Goal: Use online tool/utility: Utilize a website feature to perform a specific function

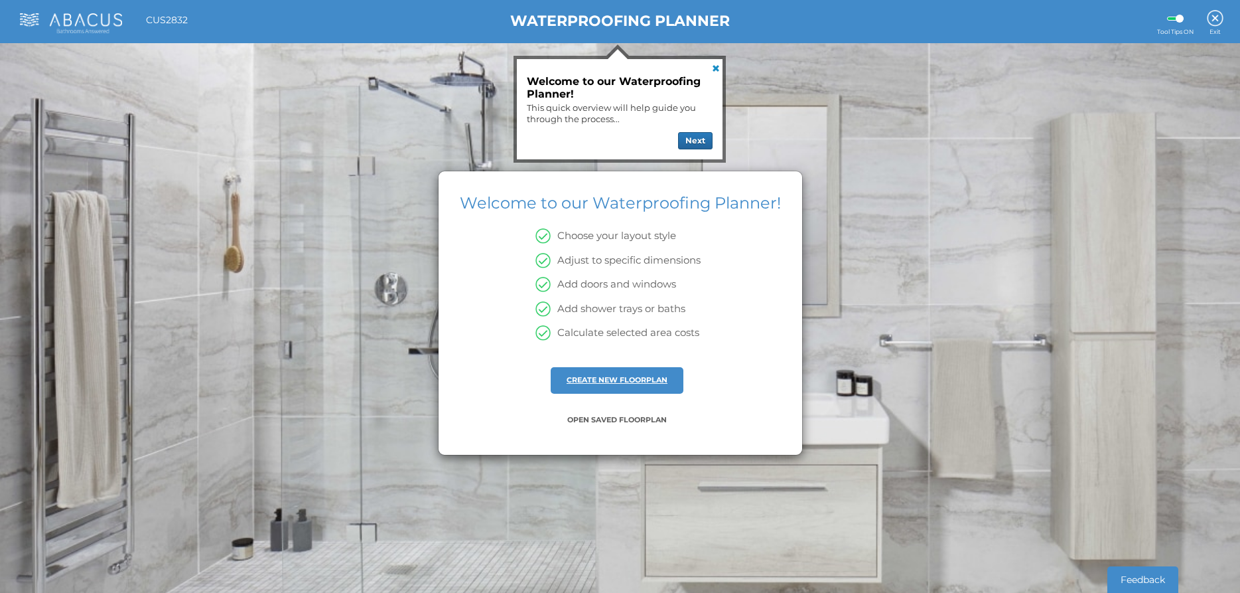
click at [604, 380] on link "CREATE NEW FLOORPLAN" at bounding box center [617, 379] width 101 height 9
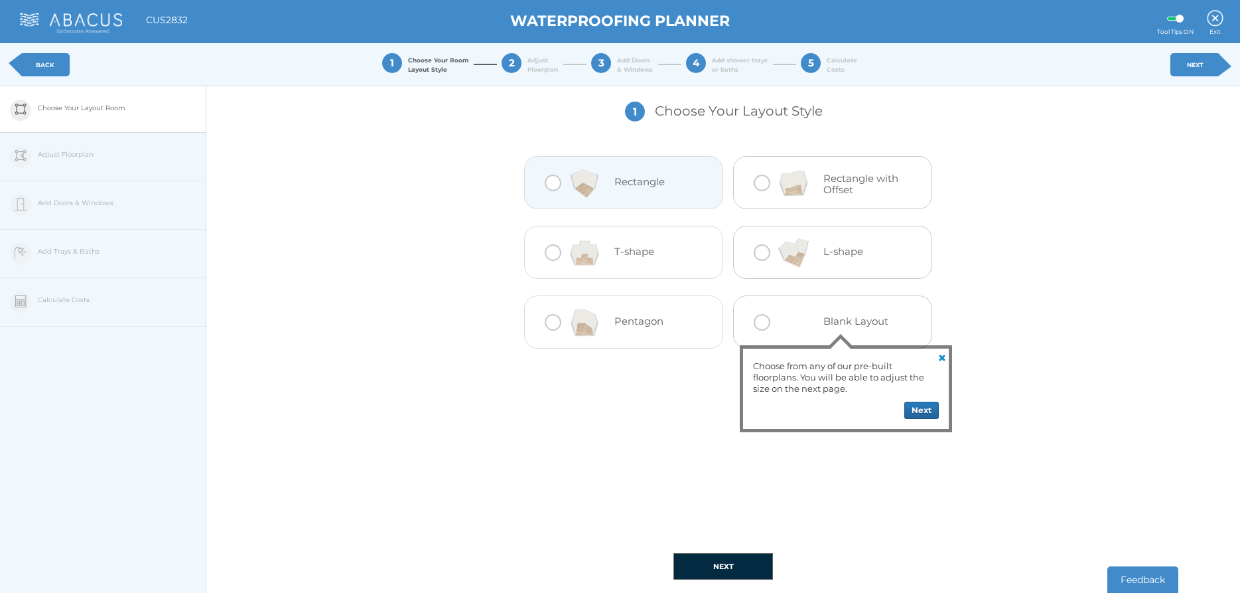
click at [546, 183] on div at bounding box center [553, 183] width 17 height 17
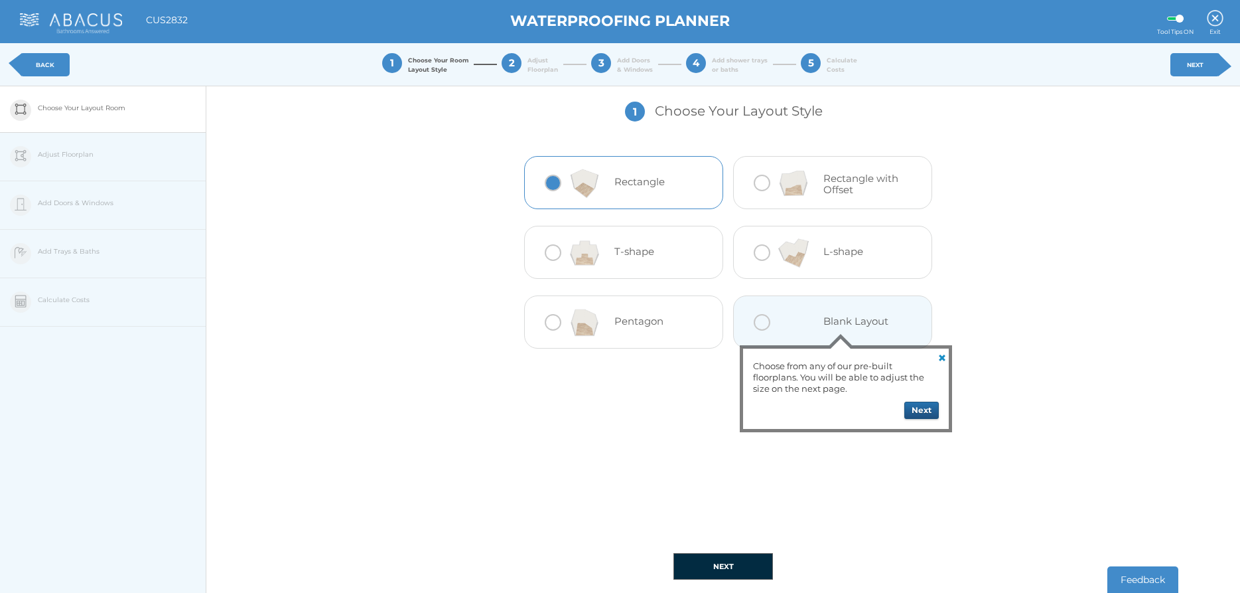
click at [924, 412] on button "Next" at bounding box center [922, 410] width 35 height 17
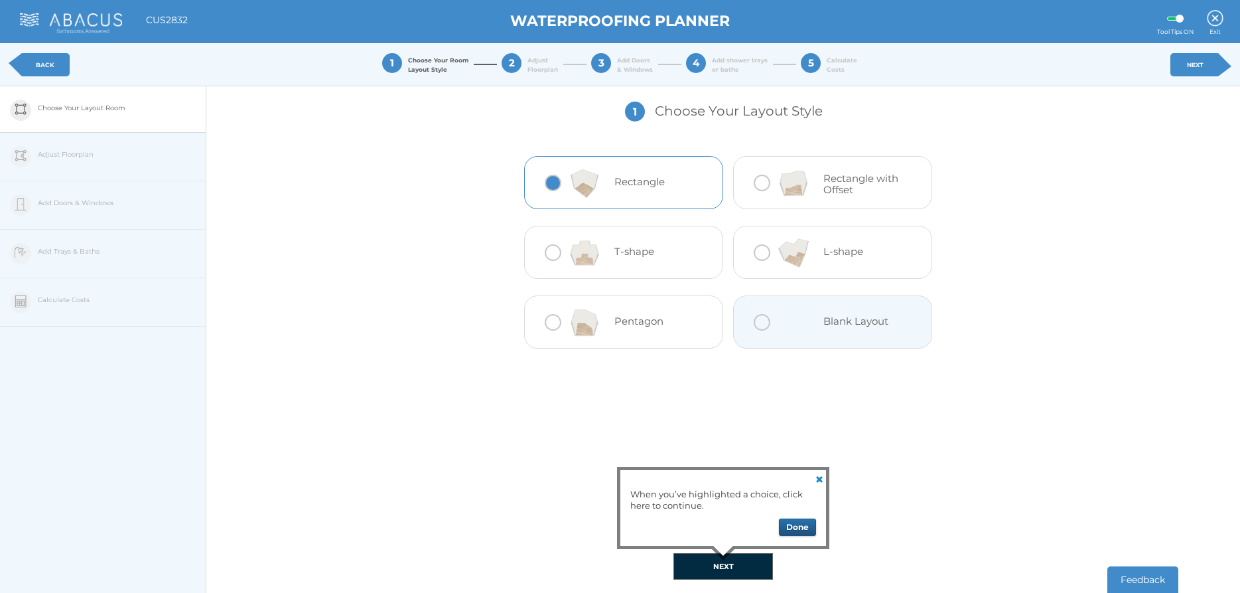
click at [795, 528] on button "Done" at bounding box center [797, 526] width 37 height 17
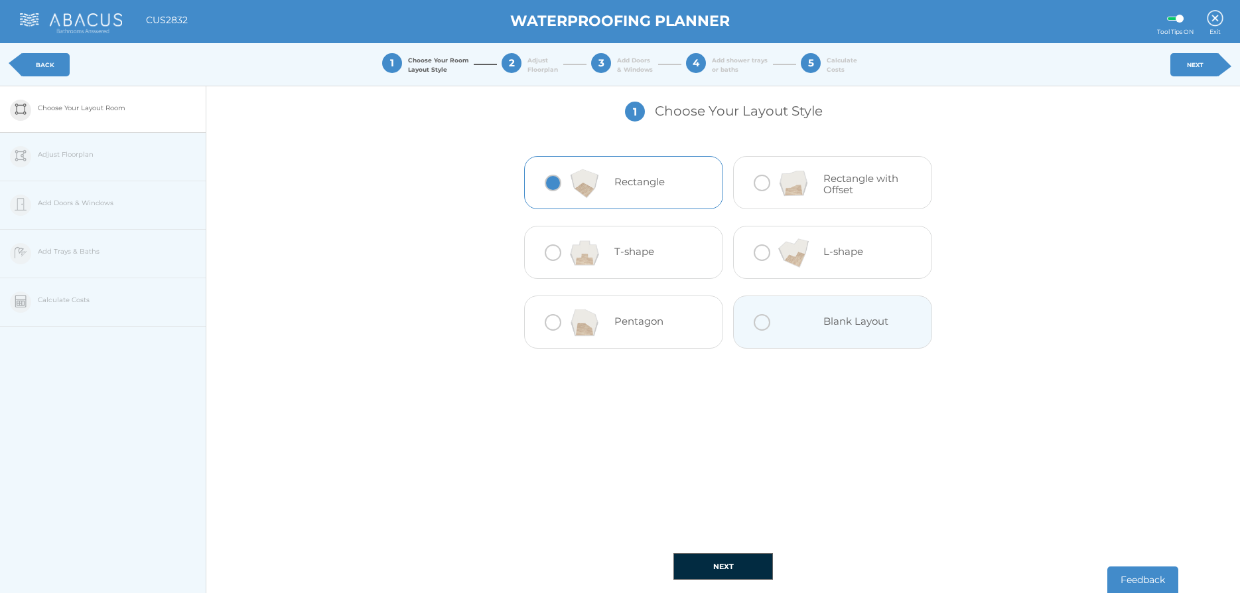
click at [1205, 66] on link "NEXT" at bounding box center [1196, 64] width 50 height 23
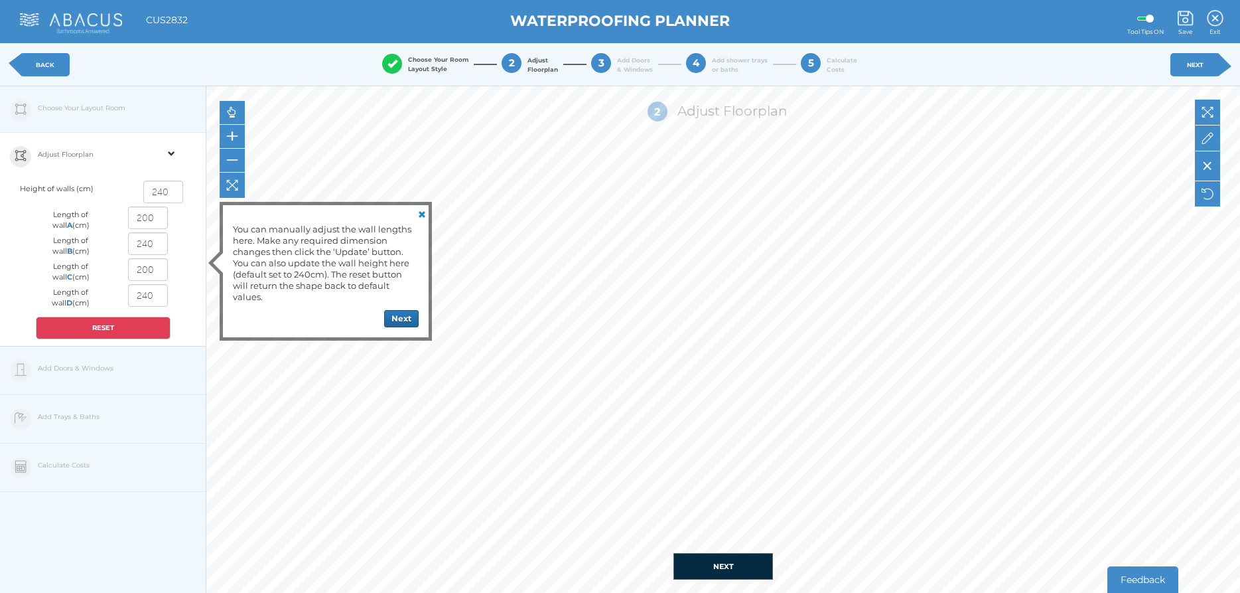
drag, startPoint x: 161, startPoint y: 242, endPoint x: 104, endPoint y: 242, distance: 57.1
click at [104, 242] on div "Length of wall B (cm) 240" at bounding box center [103, 245] width 155 height 26
type input "2"
type input "160"
drag, startPoint x: 155, startPoint y: 241, endPoint x: 108, endPoint y: 241, distance: 47.1
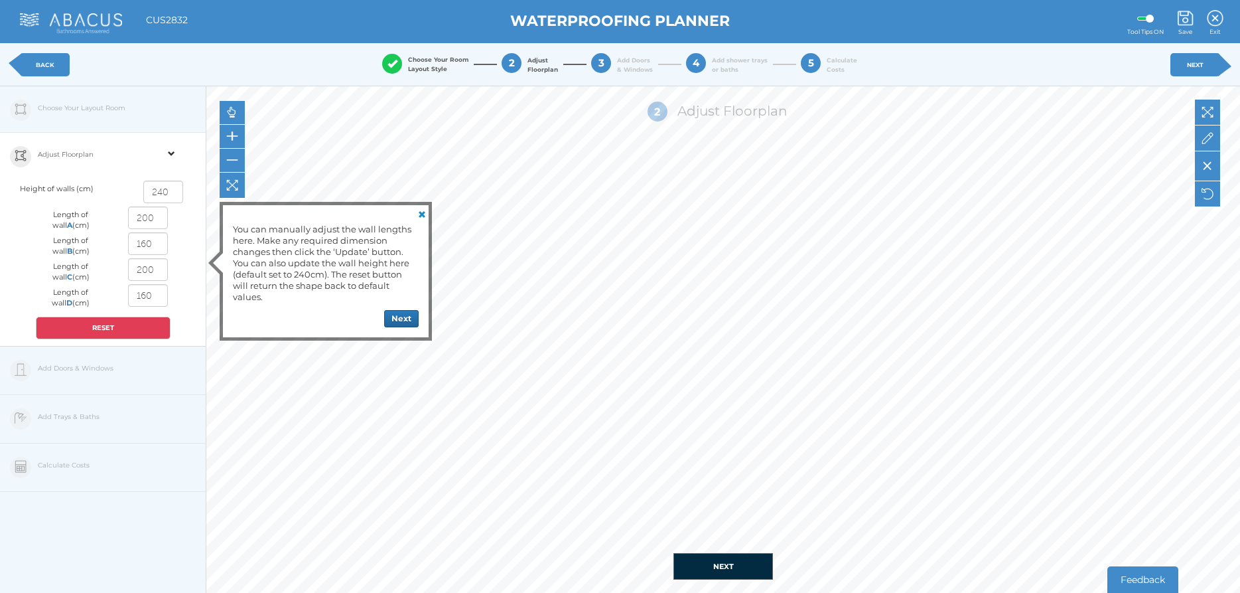
click at [128, 241] on input "160" at bounding box center [148, 243] width 40 height 23
type input "240"
click at [409, 319] on button "Next" at bounding box center [401, 318] width 35 height 17
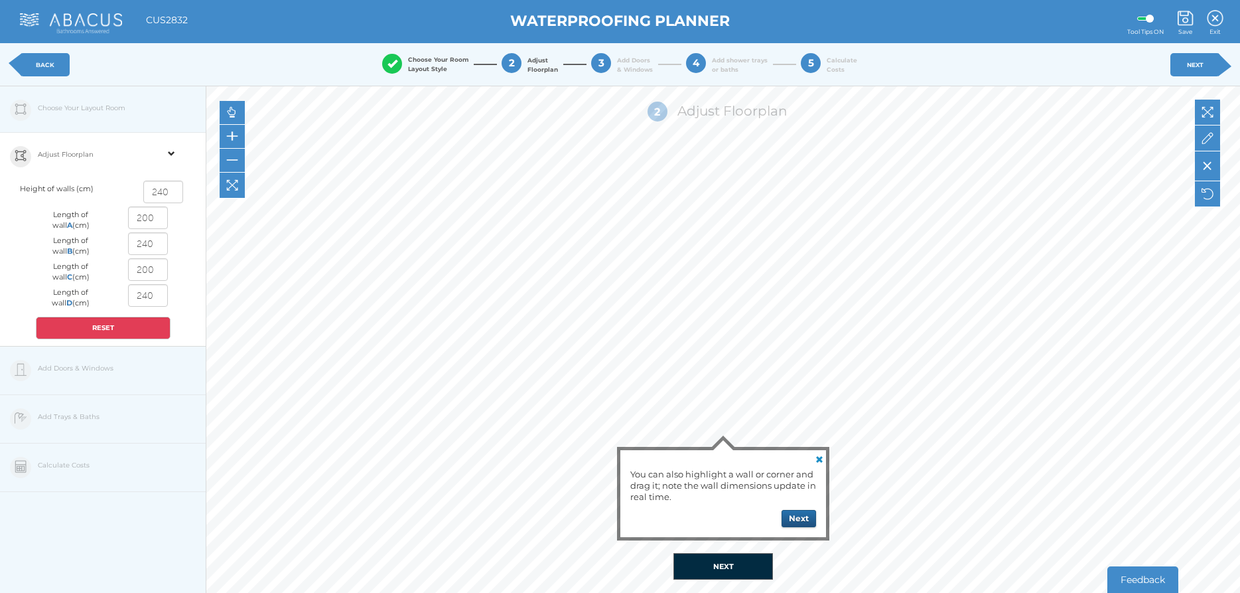
click at [804, 520] on button "Next" at bounding box center [799, 518] width 35 height 17
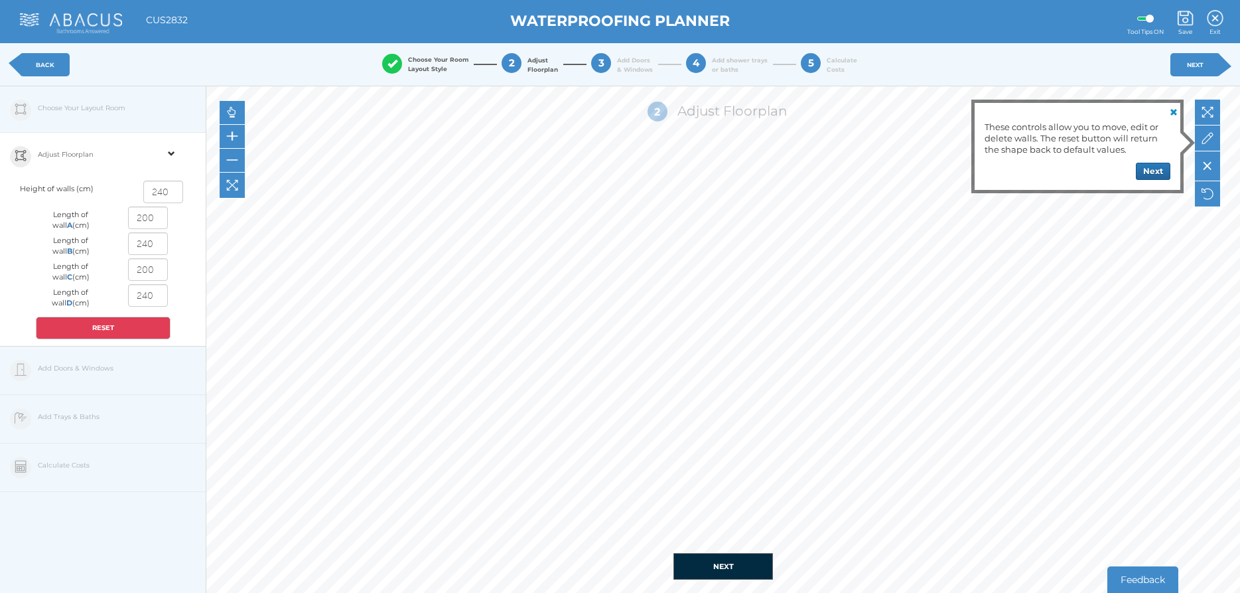
click at [1151, 159] on div "These controls allow you to move, edit or delete walls. The reset button will r…" at bounding box center [1078, 146] width 206 height 87
click at [740, 565] on button "NEXT" at bounding box center [724, 566] width 100 height 27
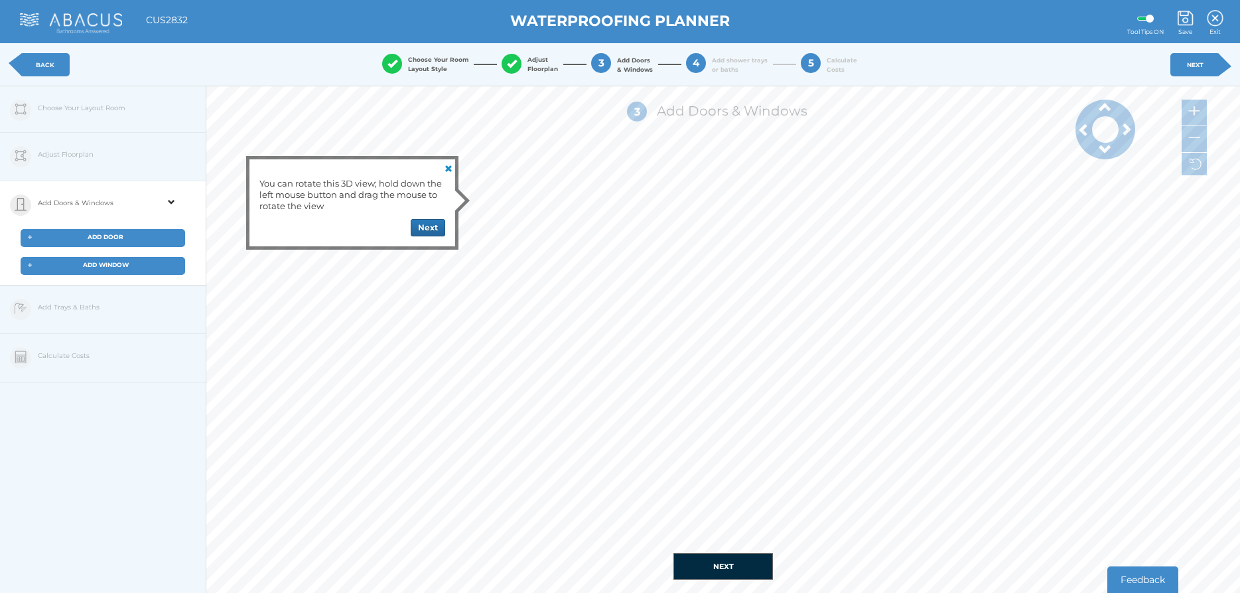
click at [740, 565] on button "NEXT" at bounding box center [724, 566] width 100 height 27
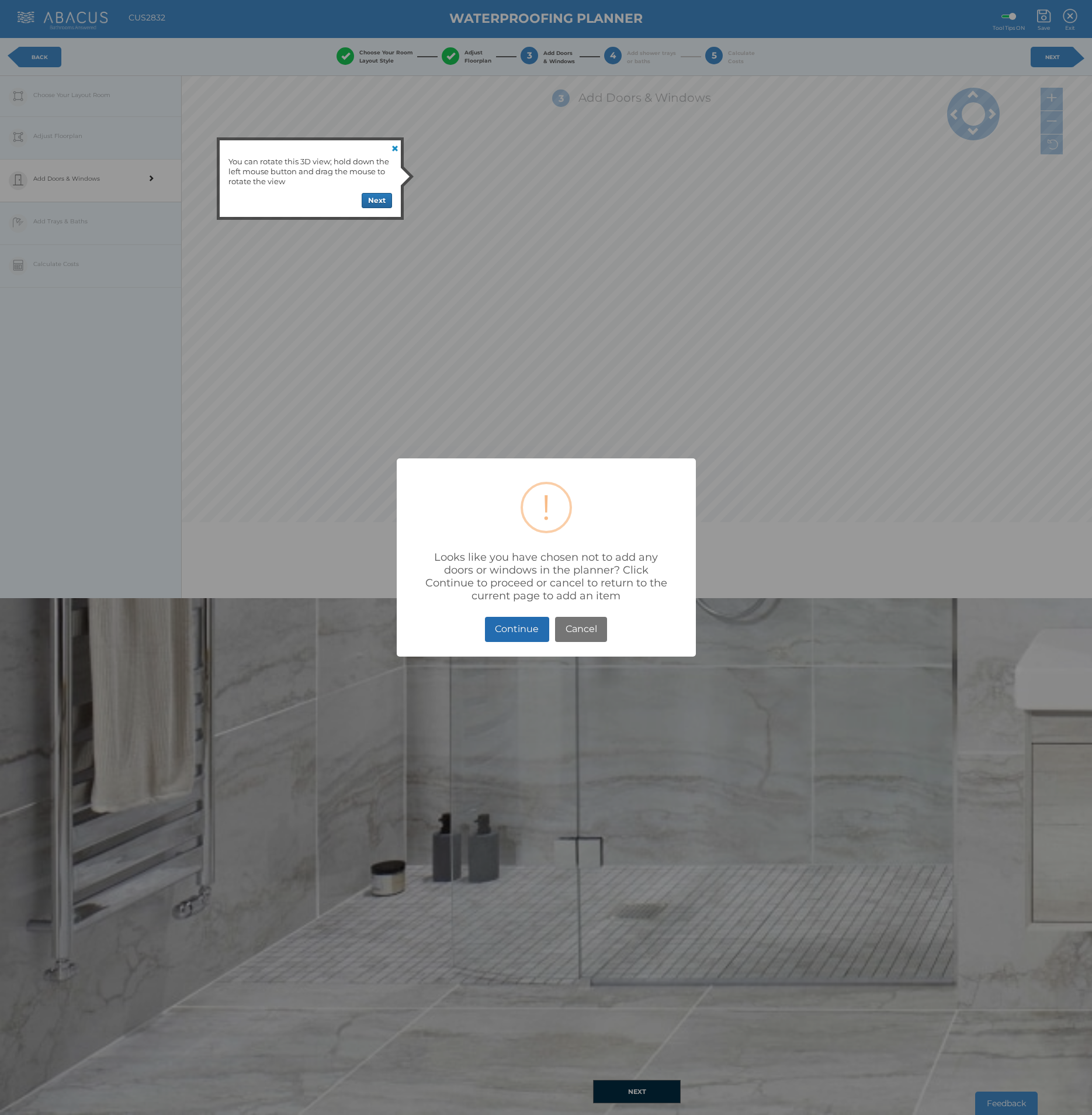
click at [516, 521] on button "Continue" at bounding box center [517, 629] width 64 height 26
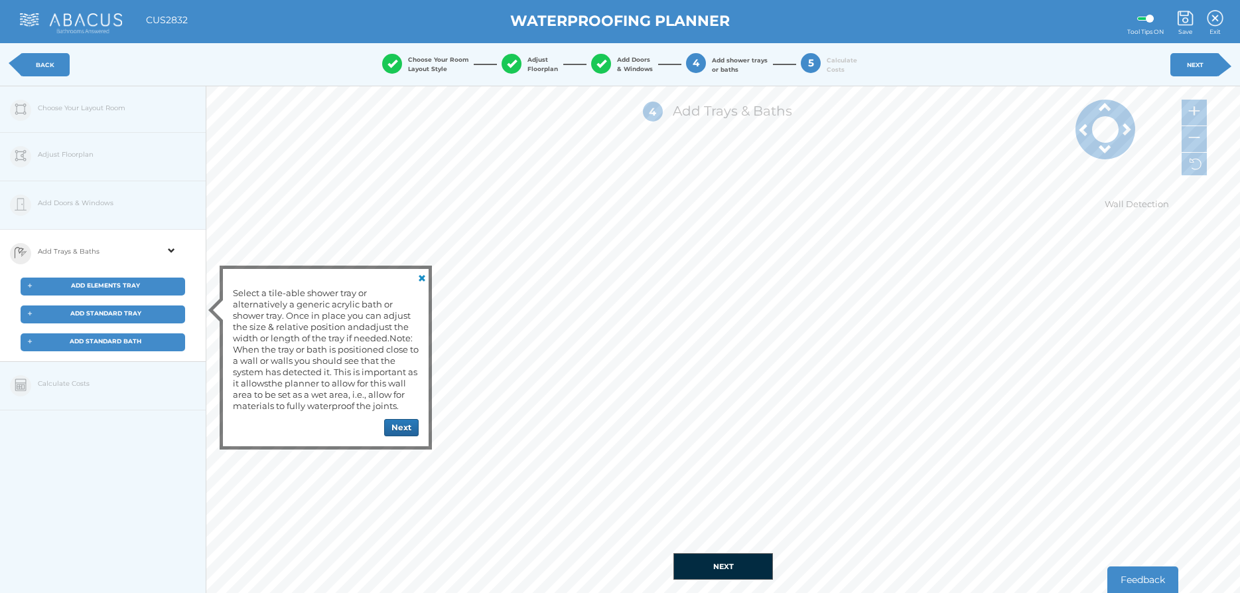
click at [723, 571] on button "NEXT" at bounding box center [724, 566] width 100 height 27
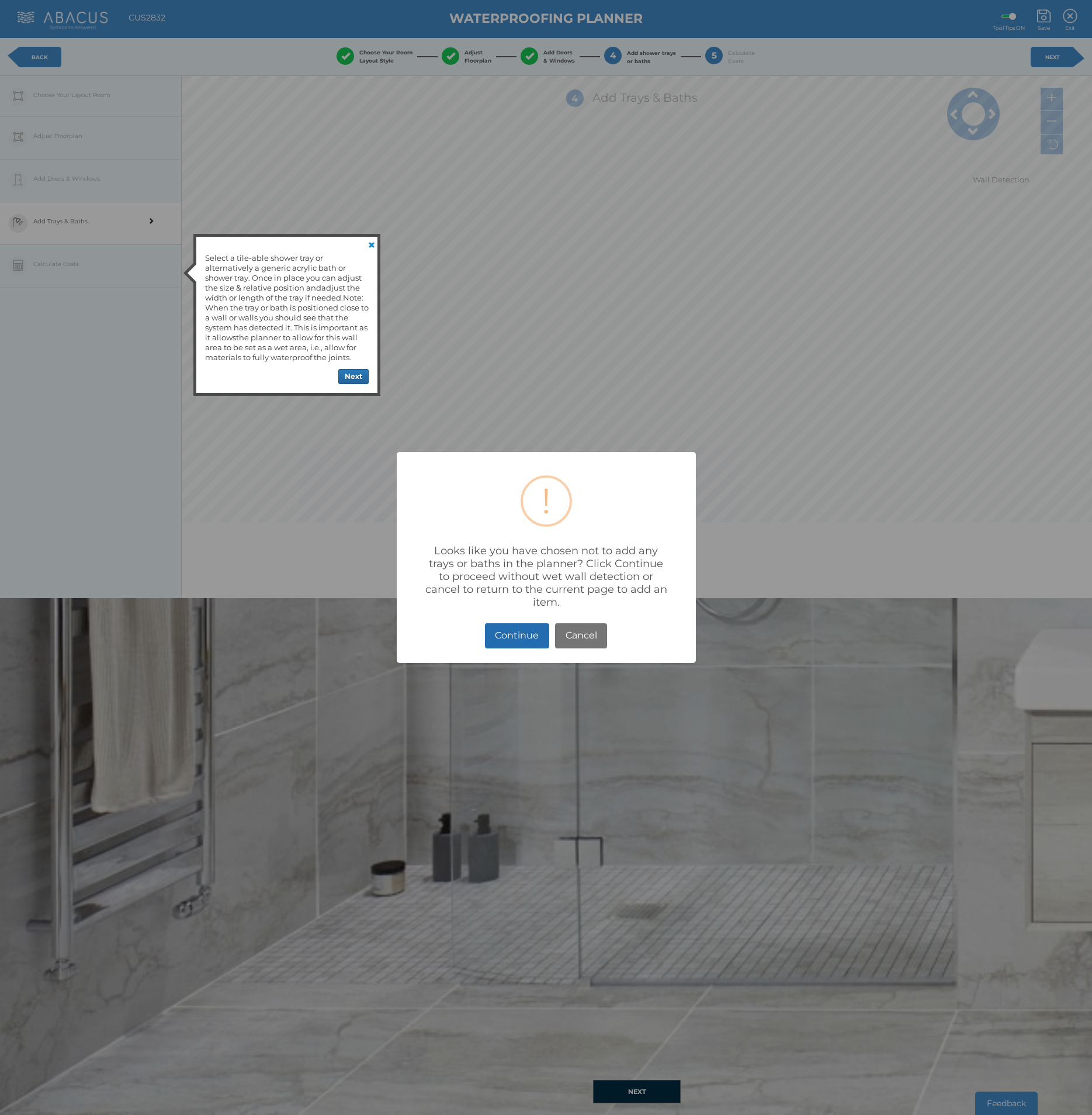
click at [519, 521] on button "Continue" at bounding box center [517, 635] width 64 height 26
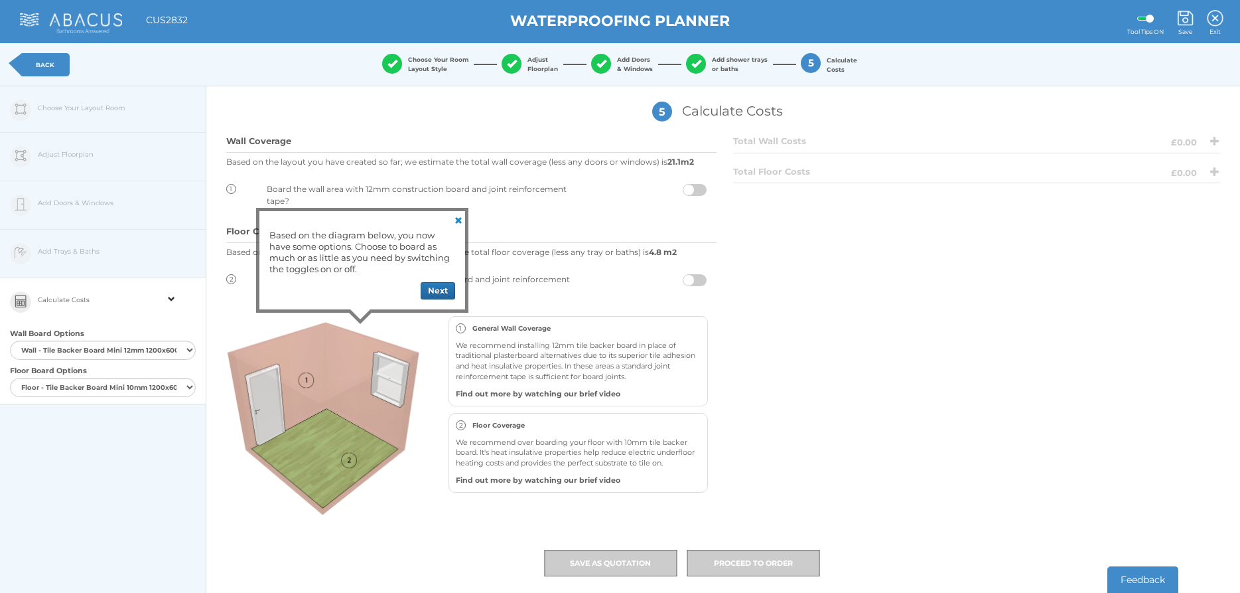
click at [692, 188] on span at bounding box center [695, 190] width 24 height 12
click at [707, 186] on input "checkbox" at bounding box center [707, 186] width 0 height 0
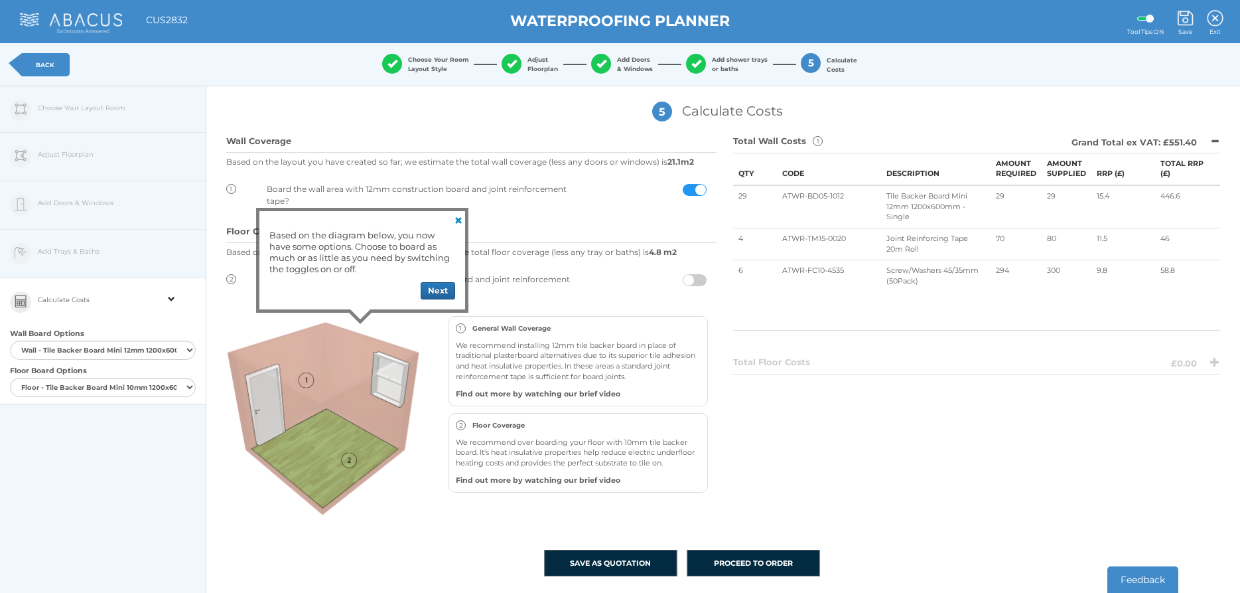
click at [460, 220] on link at bounding box center [457, 219] width 16 height 16
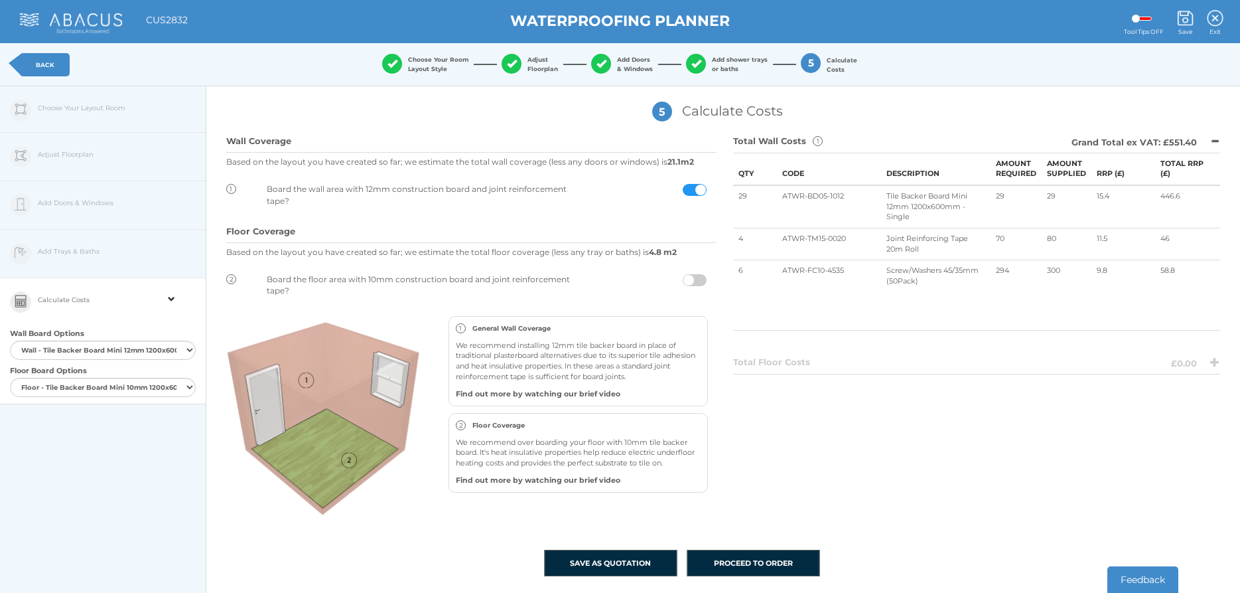
click at [692, 281] on span at bounding box center [695, 280] width 24 height 12
click at [707, 277] on input "checkbox" at bounding box center [707, 277] width 0 height 0
